Goal: Communication & Community: Answer question/provide support

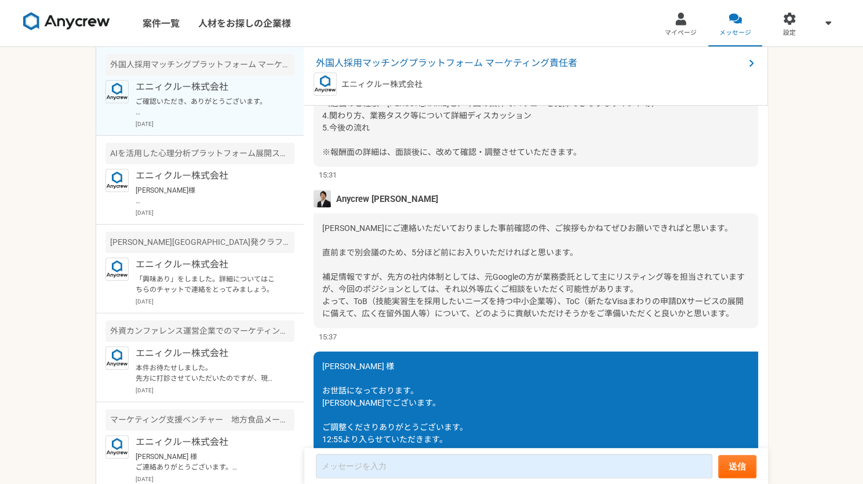
scroll to position [1283, 0]
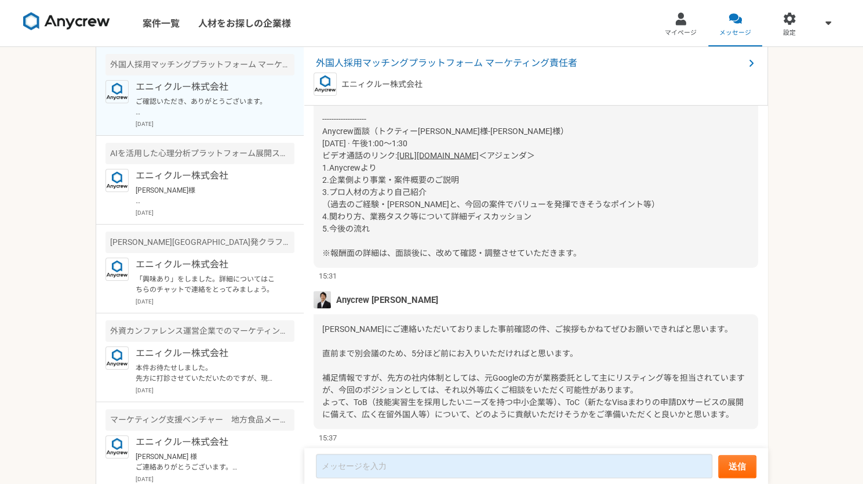
click at [493, 218] on div "[PERSON_NAME]様 本件、[PERSON_NAME]とともに担当しております、[PERSON_NAME]の[PERSON_NAME]と申します。よろ…" at bounding box center [536, 136] width 445 height 261
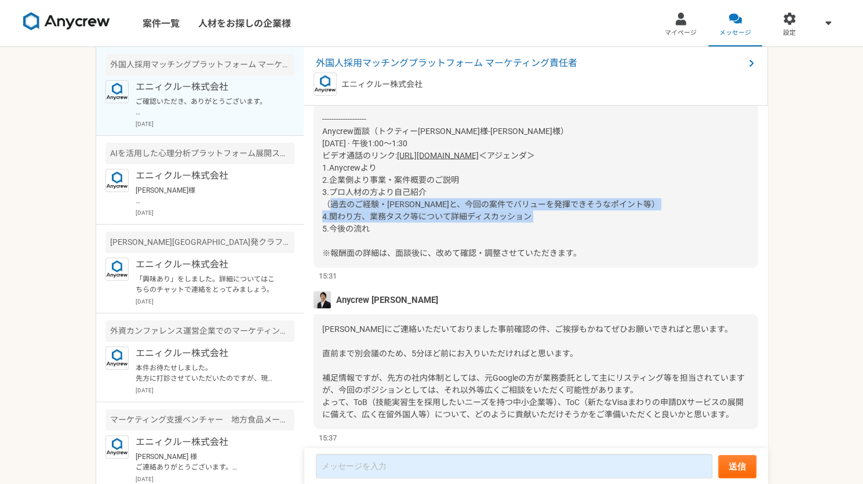
drag, startPoint x: 493, startPoint y: 218, endPoint x: 503, endPoint y: 247, distance: 30.4
click at [503, 247] on div "[PERSON_NAME]様 本件、[PERSON_NAME]とともに担当しております、[PERSON_NAME]の[PERSON_NAME]と申します。よろ…" at bounding box center [536, 136] width 445 height 261
drag, startPoint x: 503, startPoint y: 247, endPoint x: 327, endPoint y: 208, distance: 179.9
click at [327, 208] on div "[PERSON_NAME]様 本件、[PERSON_NAME]とともに担当しております、[PERSON_NAME]の[PERSON_NAME]と申します。よろ…" at bounding box center [536, 136] width 445 height 261
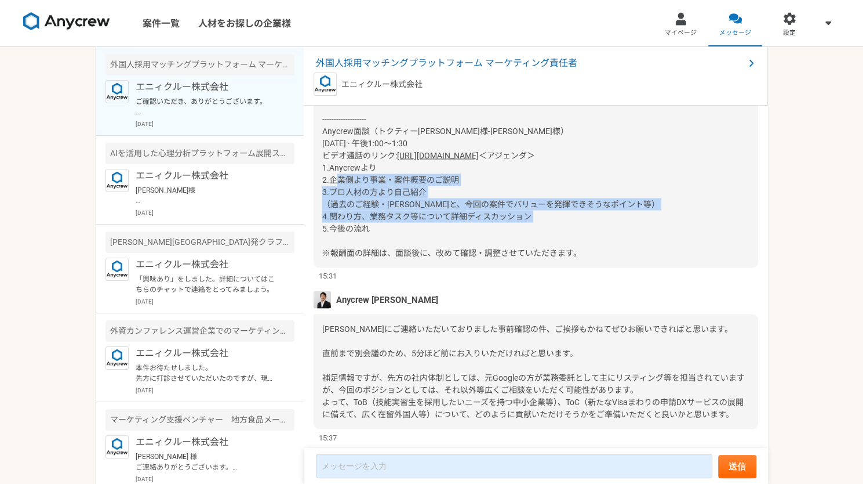
click at [327, 208] on div "[PERSON_NAME]様 本件、[PERSON_NAME]とともに担当しております、[PERSON_NAME]の[PERSON_NAME]と申します。よろ…" at bounding box center [536, 136] width 445 height 261
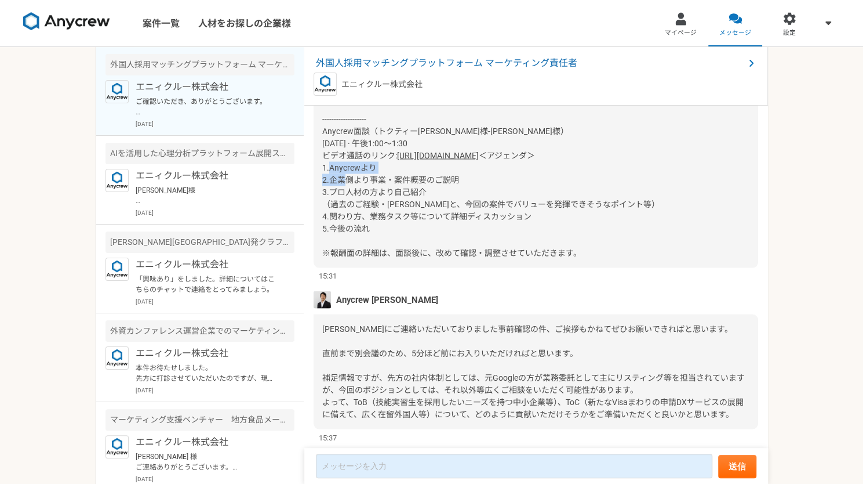
drag, startPoint x: 327, startPoint y: 208, endPoint x: 322, endPoint y: 194, distance: 14.9
click at [322, 194] on div "[PERSON_NAME]様 本件、[PERSON_NAME]とともに担当しております、[PERSON_NAME]の[PERSON_NAME]と申します。よろ…" at bounding box center [536, 136] width 445 height 261
click at [322, 194] on span "＜アジェンダ＞ 1.Anycrewより 2.企業側より事業・案件概要のご説明 3.プロ人材の方より自己紹介 （過去のご経験・[PERSON_NAME]と、今回…" at bounding box center [490, 203] width 337 height 107
click at [402, 67] on span "外国人採用マッチングプラットフォーム マーケティング責任者" at bounding box center [530, 63] width 428 height 14
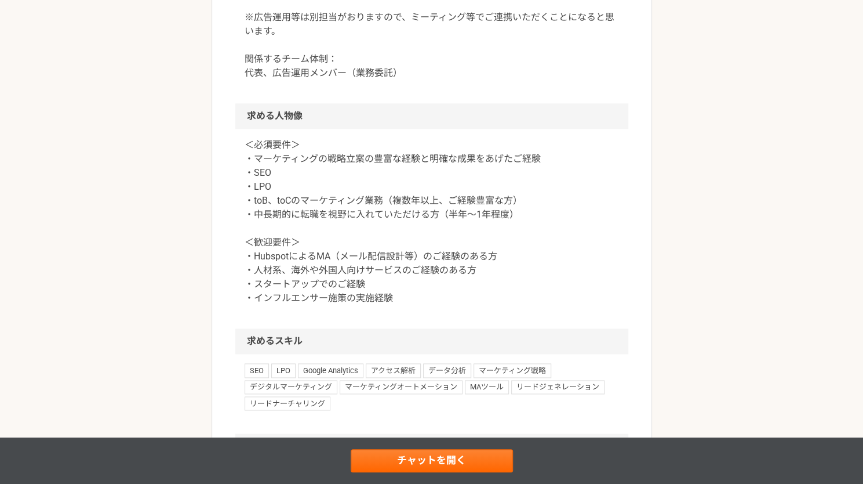
scroll to position [902, 0]
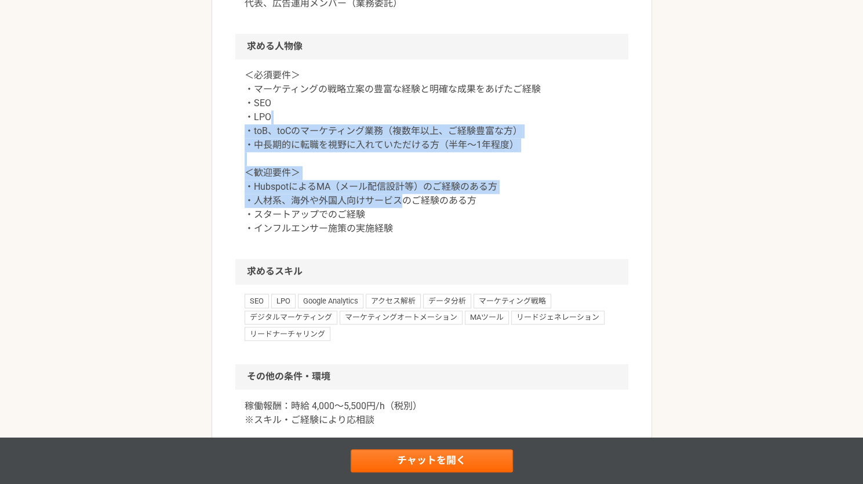
drag, startPoint x: 405, startPoint y: 238, endPoint x: 371, endPoint y: 155, distance: 90.5
click at [371, 155] on p "＜必須要件＞ ・マーケティングの戦略立案の豊富な経験と明確な成果をあげたご経験 ・SEO ・LPO ・toB、toCのマーケティング業務（複数年以上、ご経験豊…" at bounding box center [432, 151] width 375 height 167
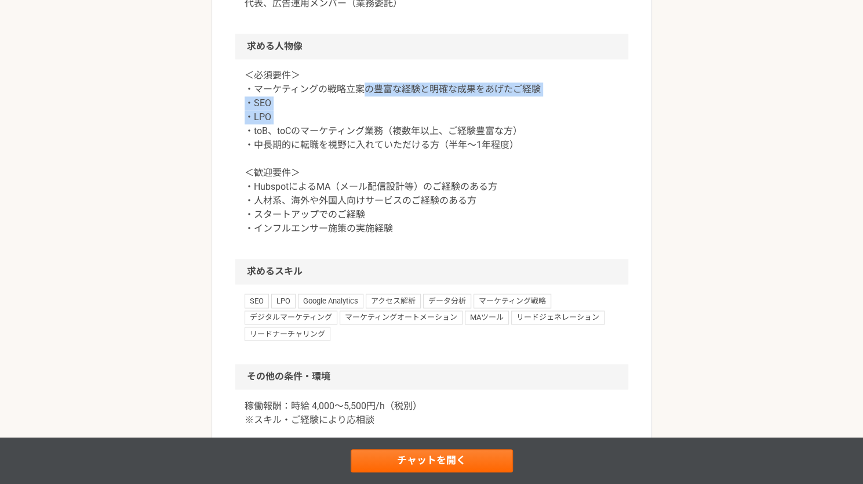
drag, startPoint x: 371, startPoint y: 155, endPoint x: 366, endPoint y: 124, distance: 31.6
click at [366, 124] on p "＜必須要件＞ ・マーケティングの戦略立案の豊富な経験と明確な成果をあげたご経験 ・SEO ・LPO ・toB、toCのマーケティング業務（複数年以上、ご経験豊…" at bounding box center [432, 151] width 375 height 167
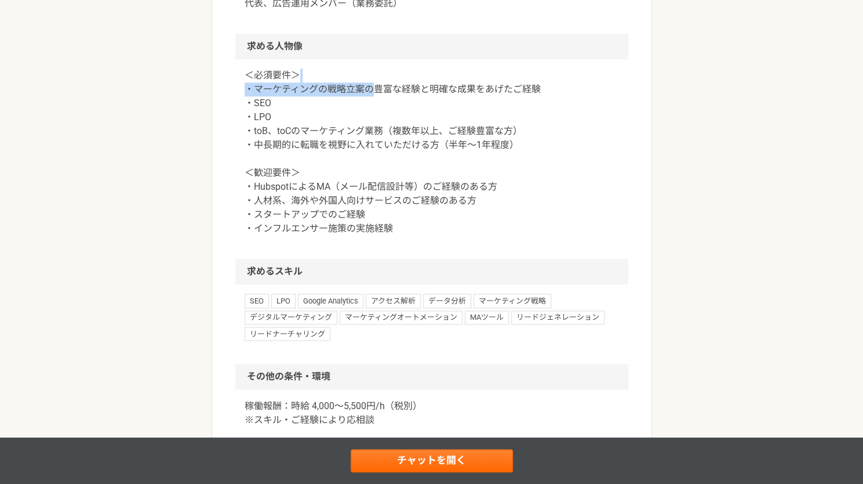
drag, startPoint x: 366, startPoint y: 124, endPoint x: 365, endPoint y: 136, distance: 12.9
click at [365, 136] on p "＜必須要件＞ ・マーケティングの戦略立案の豊富な経験と明確な成果をあげたご経験 ・SEO ・LPO ・toB、toCのマーケティング業務（複数年以上、ご経験豊…" at bounding box center [432, 151] width 375 height 167
drag, startPoint x: 365, startPoint y: 136, endPoint x: 365, endPoint y: 144, distance: 8.1
click at [365, 144] on p "＜必須要件＞ ・マーケティングの戦略立案の豊富な経験と明確な成果をあげたご経験 ・SEO ・LPO ・toB、toCのマーケティング業務（複数年以上、ご経験豊…" at bounding box center [432, 151] width 375 height 167
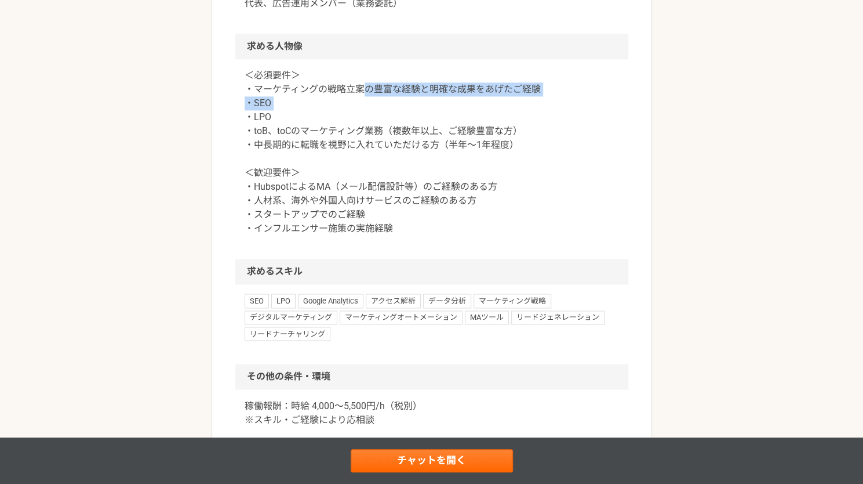
click at [365, 144] on p "＜必須要件＞ ・マーケティングの戦略立案の豊富な経験と明確な成果をあげたご経験 ・SEO ・LPO ・toB、toCのマーケティング業務（複数年以上、ご経験豊…" at bounding box center [432, 151] width 375 height 167
click at [365, 148] on p "＜必須要件＞ ・マーケティングの戦略立案の豊富な経験と明確な成果をあげたご経験 ・SEO ・LPO ・toB、toCのマーケティング業務（複数年以上、ご経験豊…" at bounding box center [432, 151] width 375 height 167
drag, startPoint x: 365, startPoint y: 148, endPoint x: 394, endPoint y: 128, distance: 35.4
click at [394, 128] on p "＜必須要件＞ ・マーケティングの戦略立案の豊富な経験と明確な成果をあげたご経験 ・SEO ・LPO ・toB、toCのマーケティング業務（複数年以上、ご経験豊…" at bounding box center [432, 151] width 375 height 167
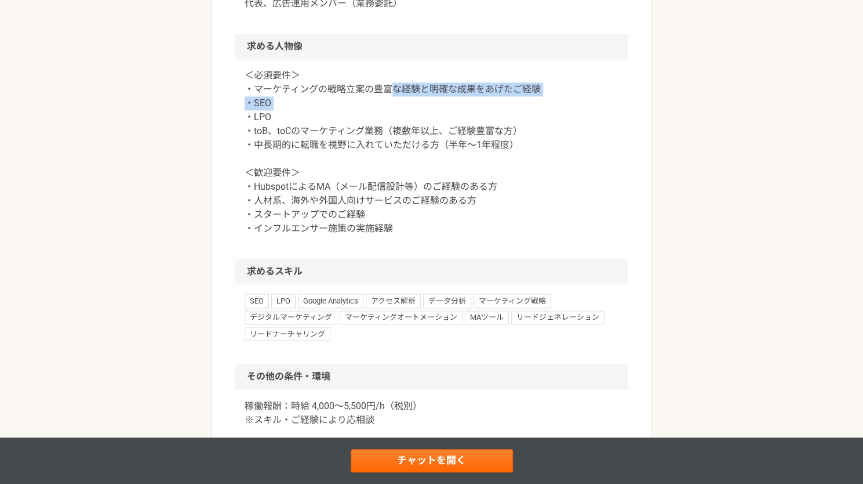
click at [394, 128] on p "＜必須要件＞ ・マーケティングの戦略立案の豊富な経験と明確な成果をあげたご経験 ・SEO ・LPO ・toB、toCのマーケティング業務（複数年以上、ご経験豊…" at bounding box center [432, 151] width 375 height 167
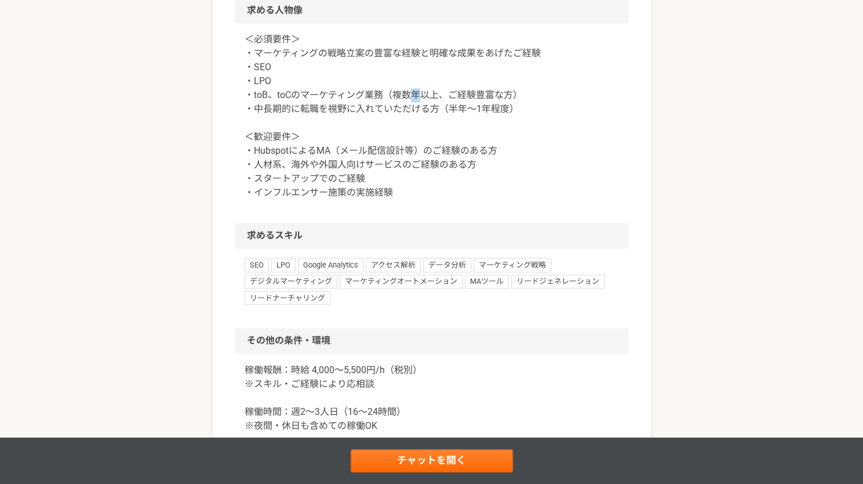
click at [412, 136] on p "＜必須要件＞ ・マーケティングの戦略立案の豊富な経験と明確な成果をあげたご経験 ・SEO ・LPO ・toB、toCのマーケティング業務（複数年以上、ご経験豊…" at bounding box center [432, 115] width 375 height 167
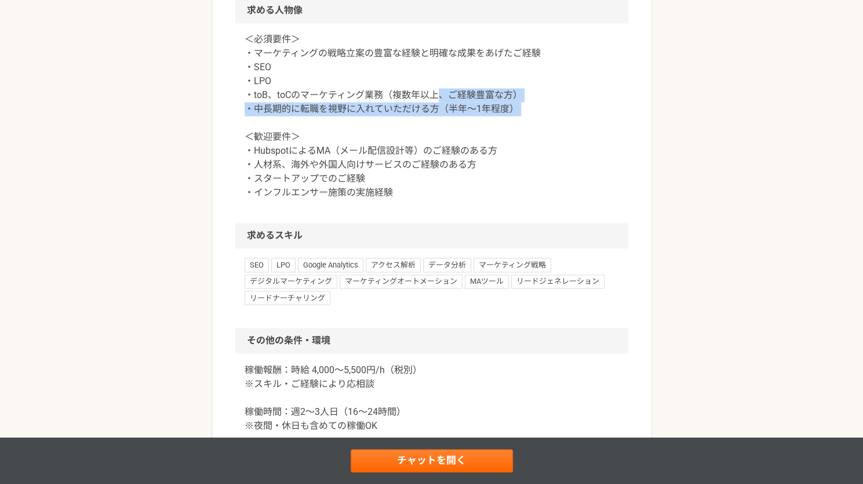
drag, startPoint x: 436, startPoint y: 136, endPoint x: 469, endPoint y: 163, distance: 42.0
click at [469, 163] on p "＜必須要件＞ ・マーケティングの戦略立案の豊富な経験と明確な成果をあげたご経験 ・SEO ・LPO ・toB、toCのマーケティング業務（複数年以上、ご経験豊…" at bounding box center [432, 115] width 375 height 167
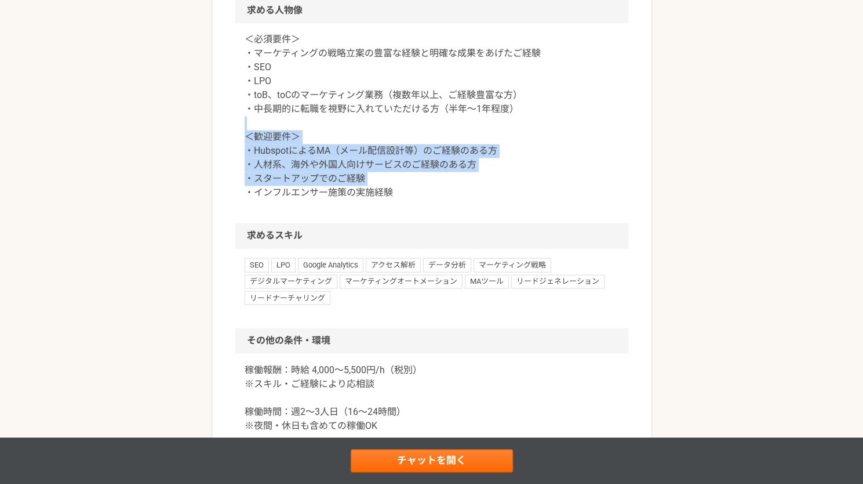
drag, startPoint x: 469, startPoint y: 163, endPoint x: 482, endPoint y: 218, distance: 56.8
click at [482, 199] on p "＜必須要件＞ ・マーケティングの戦略立案の豊富な経験と明確な成果をあげたご経験 ・SEO ・LPO ・toB、toCのマーケティング業務（複数年以上、ご経験豊…" at bounding box center [432, 115] width 375 height 167
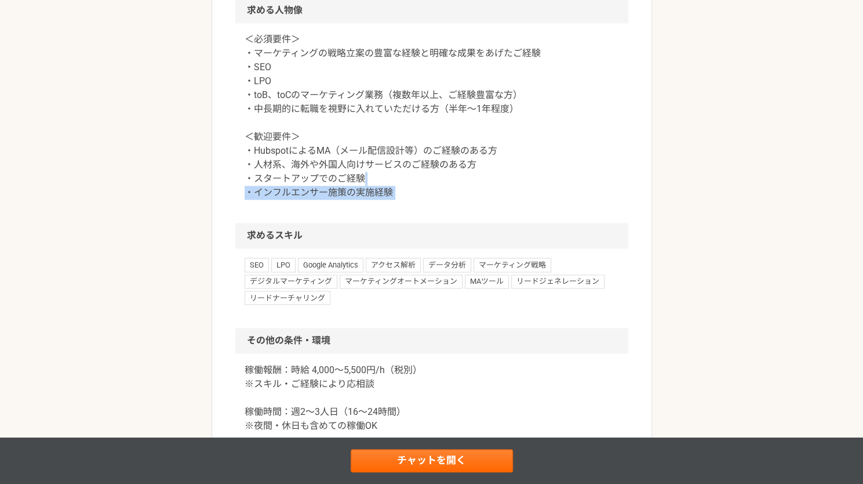
drag, startPoint x: 482, startPoint y: 218, endPoint x: 482, endPoint y: 230, distance: 12.2
click at [482, 199] on p "＜必須要件＞ ・マーケティングの戦略立案の豊富な経験と明確な成果をあげたご経験 ・SEO ・LPO ・toB、toCのマーケティング業務（複数年以上、ご経験豊…" at bounding box center [432, 115] width 375 height 167
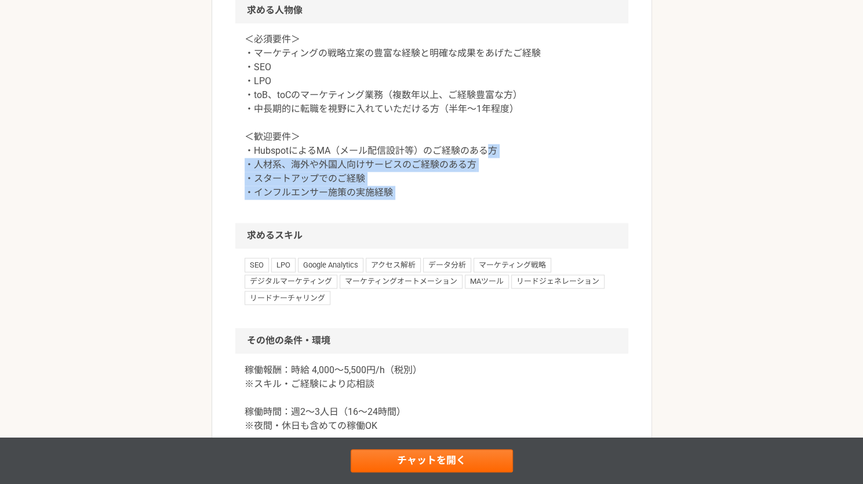
drag, startPoint x: 482, startPoint y: 230, endPoint x: 485, endPoint y: 193, distance: 37.2
click at [485, 193] on p "＜必須要件＞ ・マーケティングの戦略立案の豊富な経験と明確な成果をあげたご経験 ・SEO ・LPO ・toB、toCのマーケティング業務（複数年以上、ご経験豊…" at bounding box center [432, 115] width 375 height 167
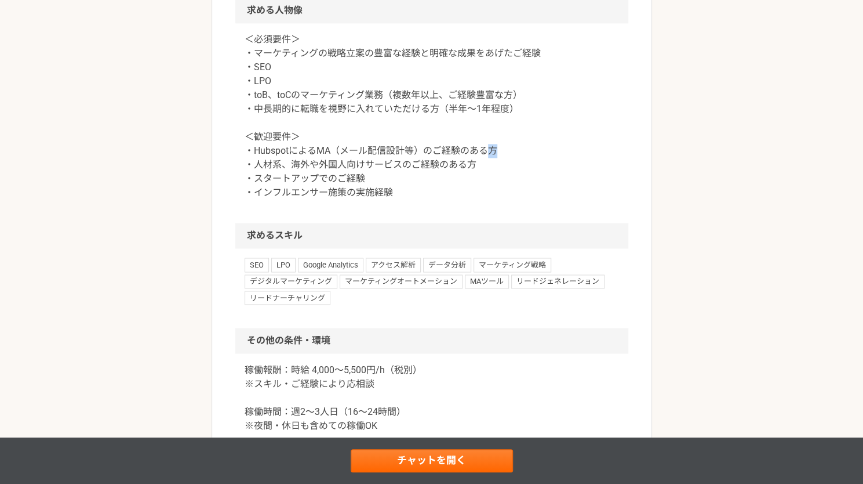
click at [485, 193] on p "＜必須要件＞ ・マーケティングの戦略立案の豊富な経験と明確な成果をあげたご経験 ・SEO ・LPO ・toB、toCのマーケティング業務（複数年以上、ご経験豊…" at bounding box center [432, 115] width 375 height 167
drag, startPoint x: 485, startPoint y: 193, endPoint x: 478, endPoint y: 174, distance: 20.2
click at [478, 174] on p "＜必須要件＞ ・マーケティングの戦略立案の豊富な経験と明確な成果をあげたご経験 ・SEO ・LPO ・toB、toCのマーケティング業務（複数年以上、ご経験豊…" at bounding box center [432, 115] width 375 height 167
drag, startPoint x: 478, startPoint y: 174, endPoint x: 473, endPoint y: 190, distance: 16.7
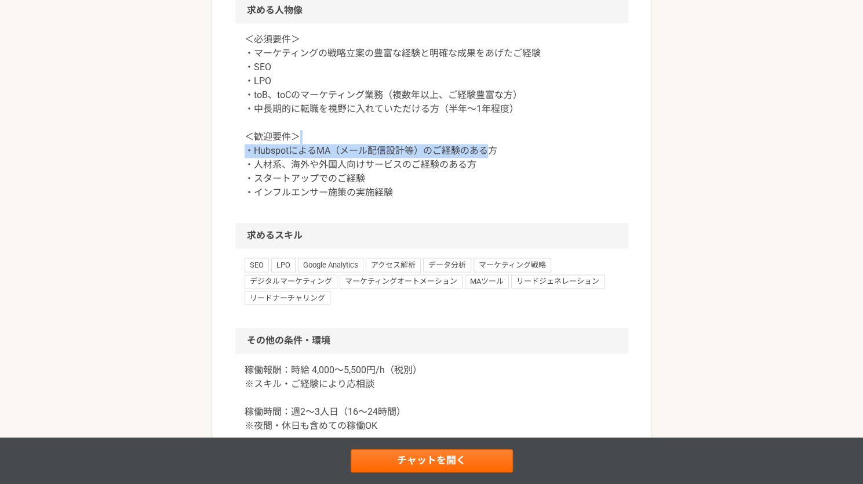
click at [473, 190] on p "＜必須要件＞ ・マーケティングの戦略立案の豊富な経験と明確な成果をあげたご経験 ・SEO ・LPO ・toB、toCのマーケティング業務（複数年以上、ご経験豊…" at bounding box center [432, 115] width 375 height 167
click at [375, 173] on p "＜必須要件＞ ・マーケティングの戦略立案の豊富な経験と明確な成果をあげたご経験 ・SEO ・LPO ・toB、toCのマーケティング業務（複数年以上、ご経験豊…" at bounding box center [432, 115] width 375 height 167
drag, startPoint x: 283, startPoint y: 176, endPoint x: 253, endPoint y: 176, distance: 30.2
click at [253, 176] on p "＜必須要件＞ ・マーケティングの戦略立案の豊富な経験と明確な成果をあげたご経験 ・SEO ・LPO ・toB、toCのマーケティング業務（複数年以上、ご経験豊…" at bounding box center [432, 115] width 375 height 167
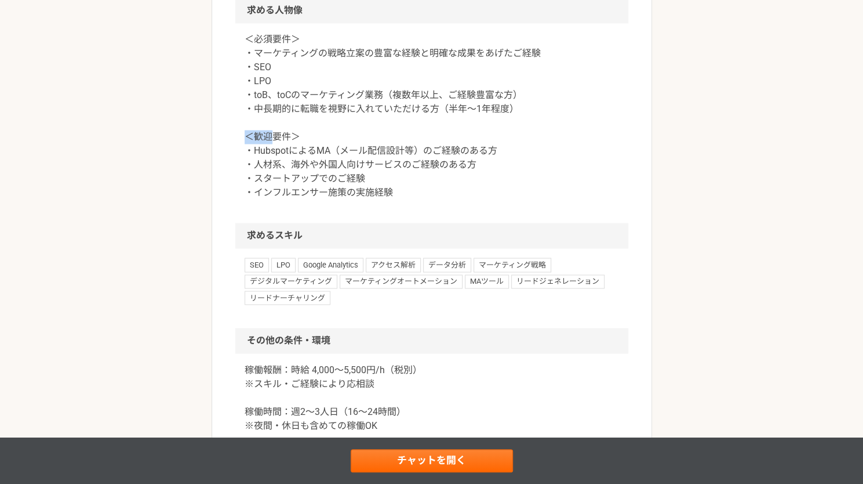
drag, startPoint x: 253, startPoint y: 176, endPoint x: 231, endPoint y: 176, distance: 21.5
drag, startPoint x: 231, startPoint y: 176, endPoint x: 243, endPoint y: 176, distance: 11.6
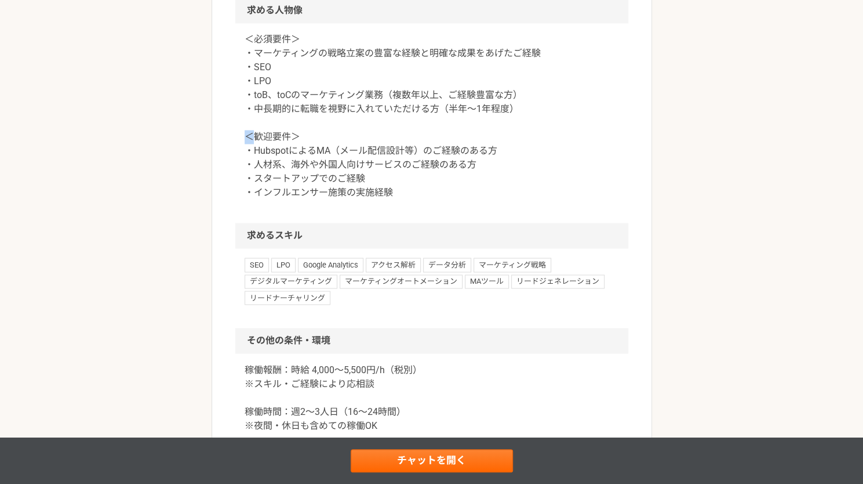
click at [243, 176] on div "＜必須要件＞ ・マーケティングの戦略立案の豊富な経験と明確な成果をあげたご経験 ・SEO ・LPO ・toB、toCのマーケティング業務（複数年以上、ご経験豊…" at bounding box center [431, 122] width 393 height 199
click at [445, 456] on link "チャットを開く" at bounding box center [432, 460] width 162 height 23
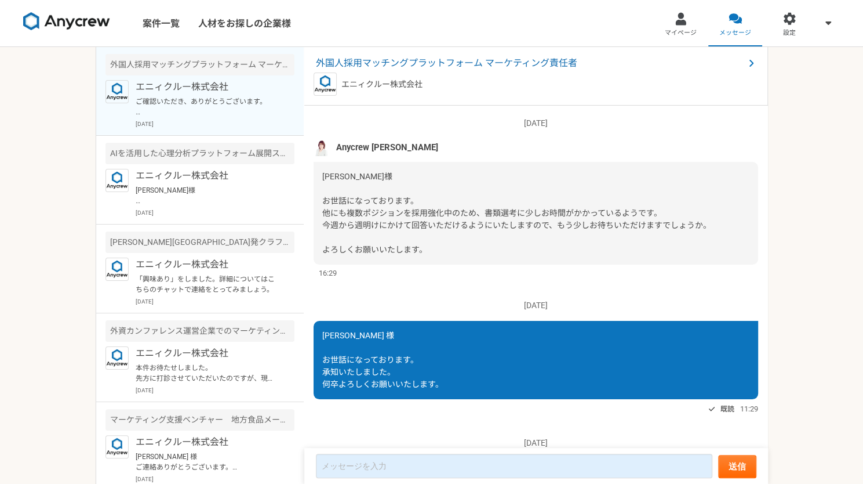
scroll to position [1649, 0]
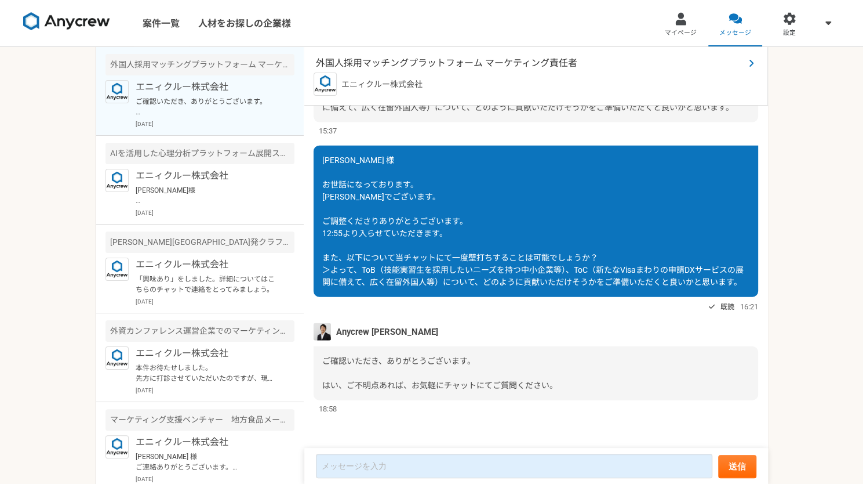
click at [456, 60] on span "外国人採用マッチングプラットフォーム マーケティング責任者" at bounding box center [530, 63] width 428 height 14
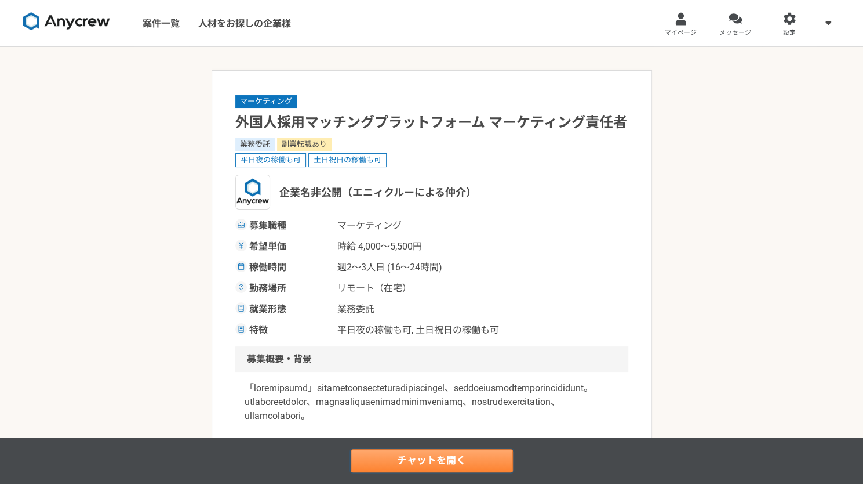
click at [450, 456] on link "チャットを開く" at bounding box center [432, 460] width 162 height 23
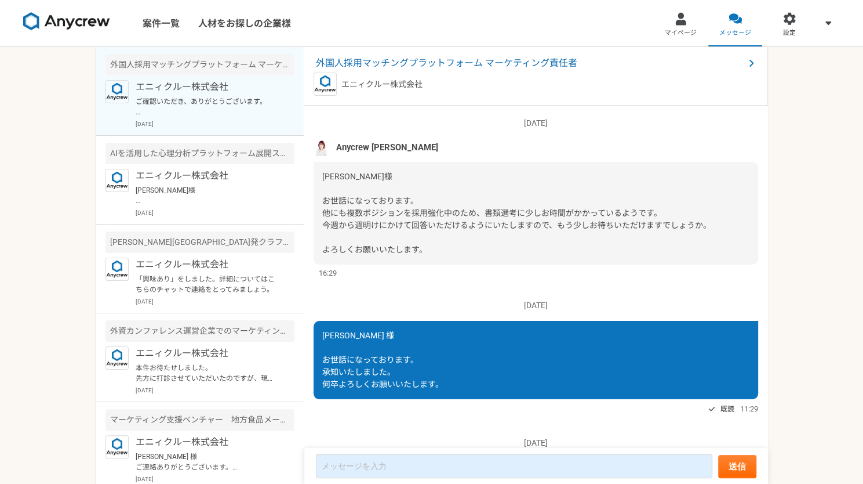
scroll to position [1649, 0]
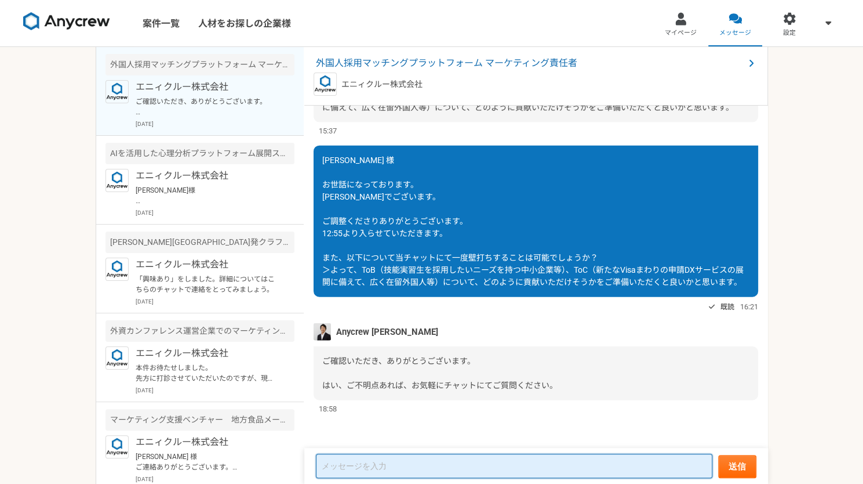
click at [453, 462] on textarea at bounding box center [514, 465] width 397 height 24
type textarea "a"
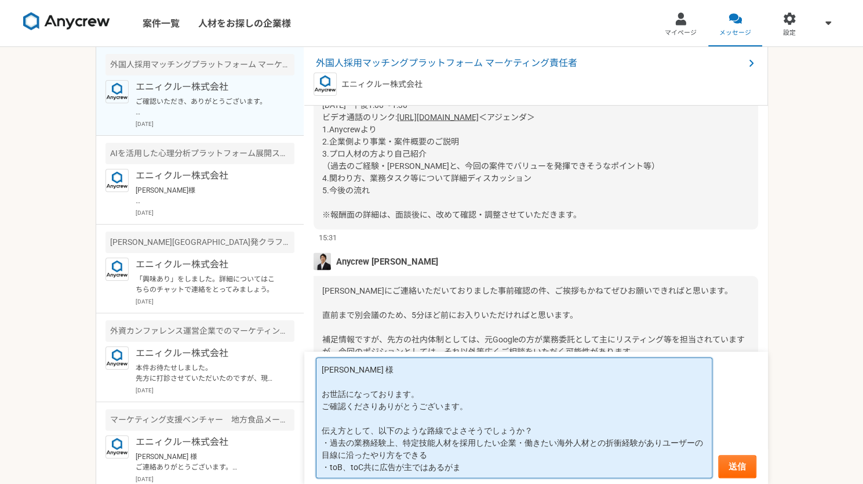
scroll to position [1, 0]
click at [464, 469] on textarea "[PERSON_NAME] 様 お世話になっております。 ご確認くださりありがとうございます。 伝え方として、以下のような路線でよさそうでしょうか？ ・過去の…" at bounding box center [514, 417] width 397 height 121
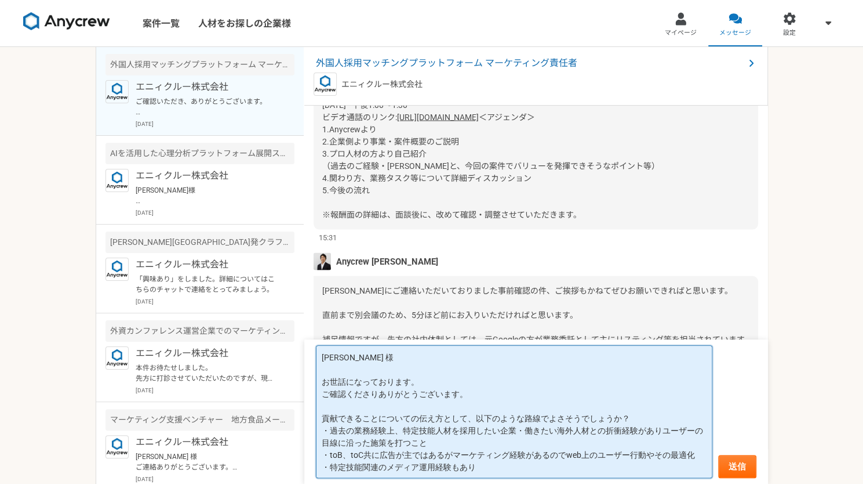
scroll to position [1380, 0]
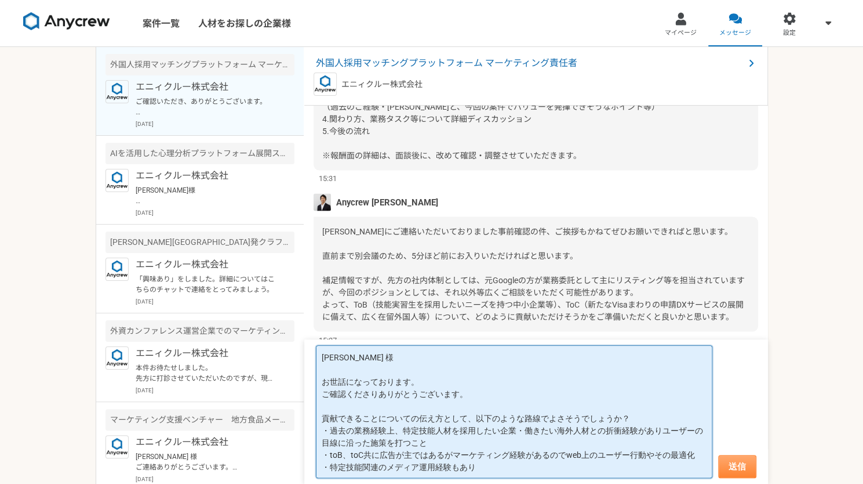
type textarea "[PERSON_NAME] 様 お世話になっております。 ご確認くださりありがとうございます。 貢献できることについての伝え方として、以下のような路線でよさそ…"
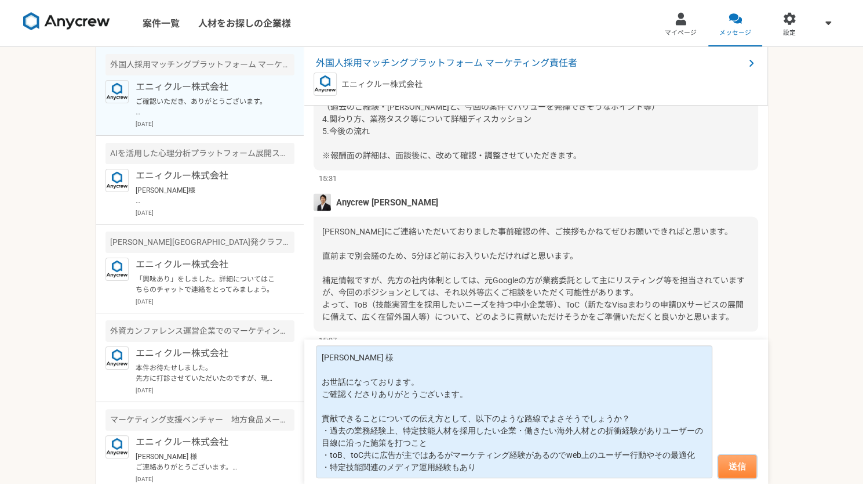
click at [753, 468] on button "送信" at bounding box center [737, 466] width 38 height 23
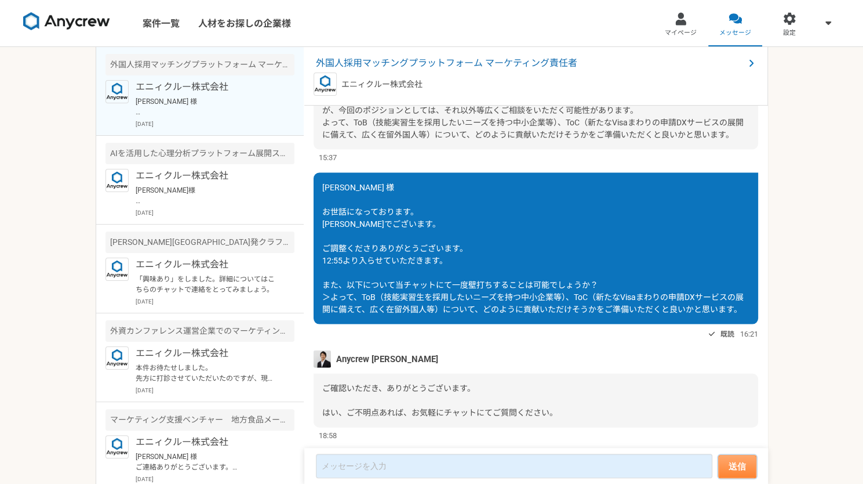
scroll to position [1662, 0]
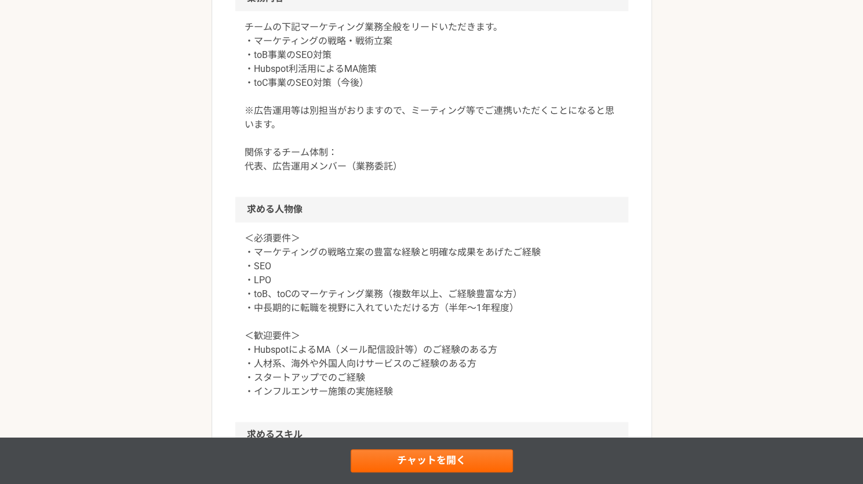
scroll to position [740, 0]
